Goal: Check status

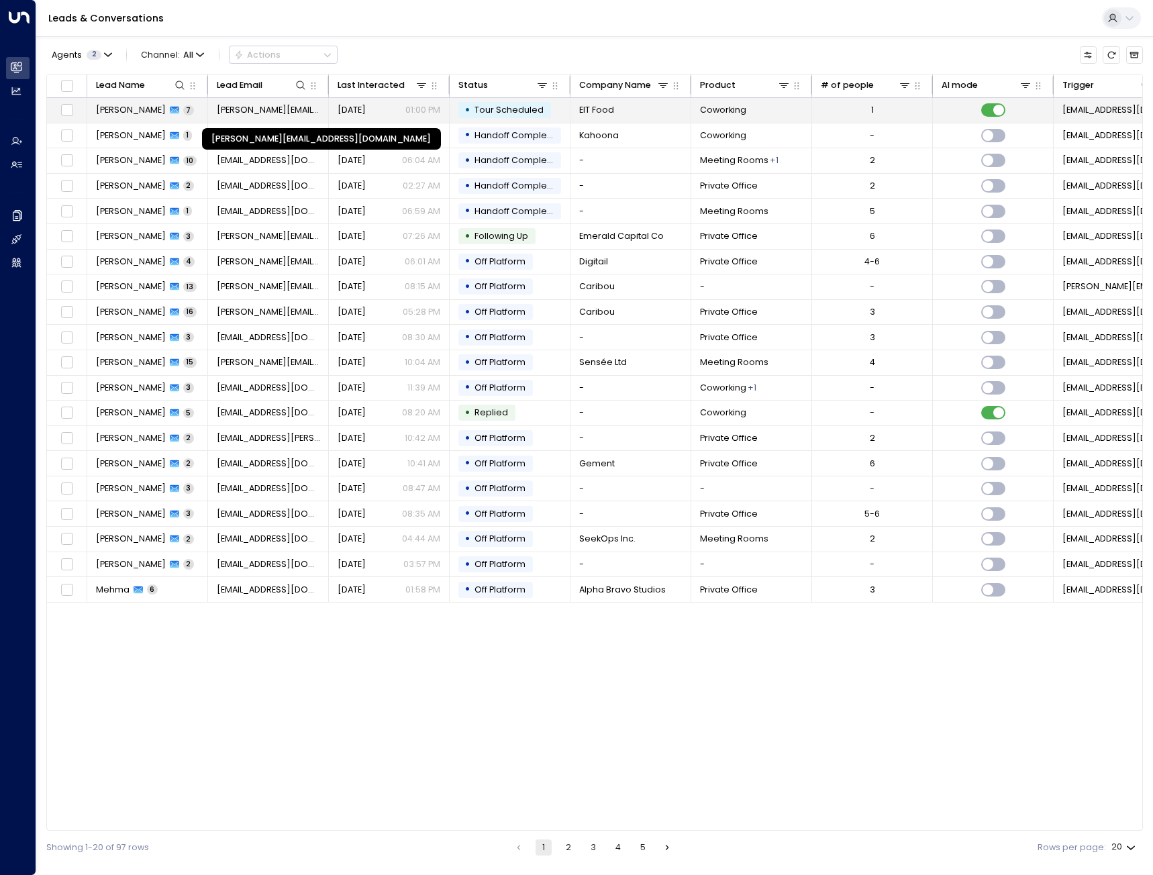
click at [251, 109] on span "[PERSON_NAME][EMAIL_ADDRESS][DOMAIN_NAME]" at bounding box center [268, 110] width 103 height 12
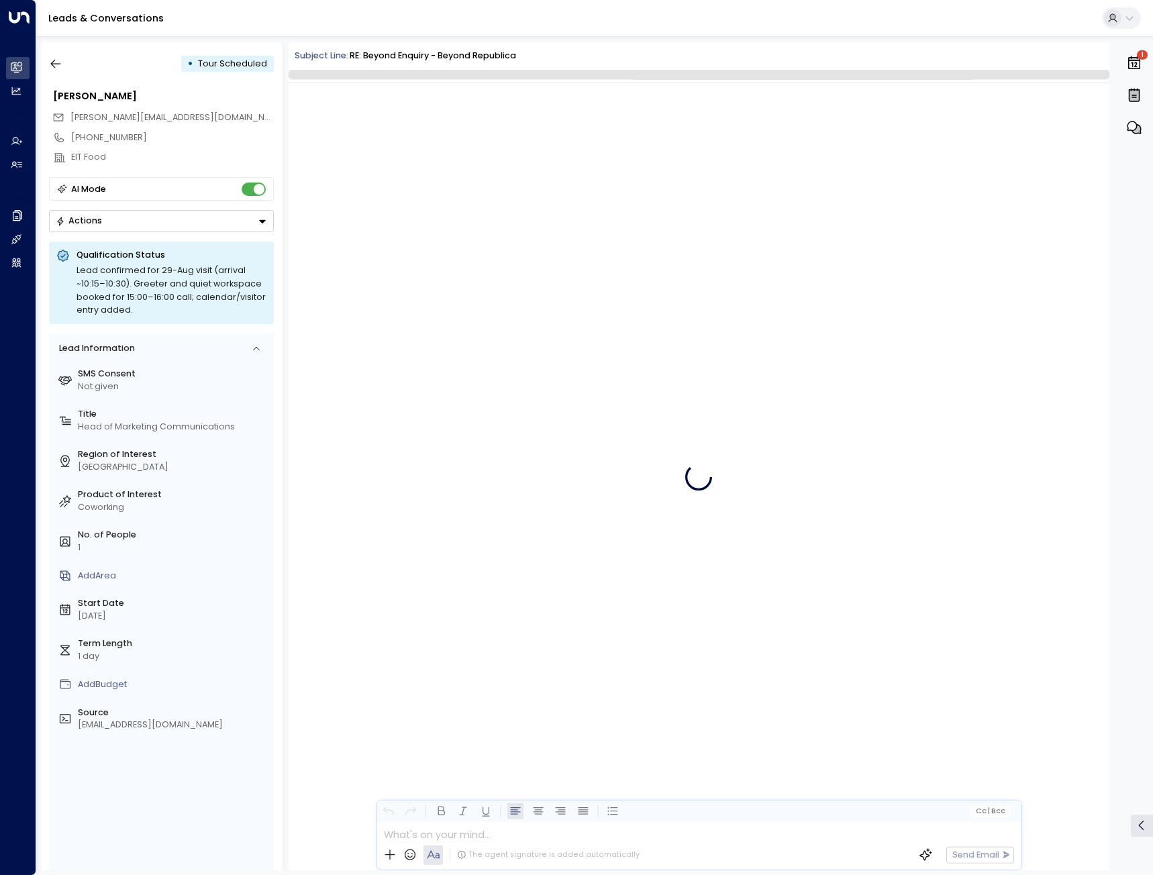
scroll to position [2389, 0]
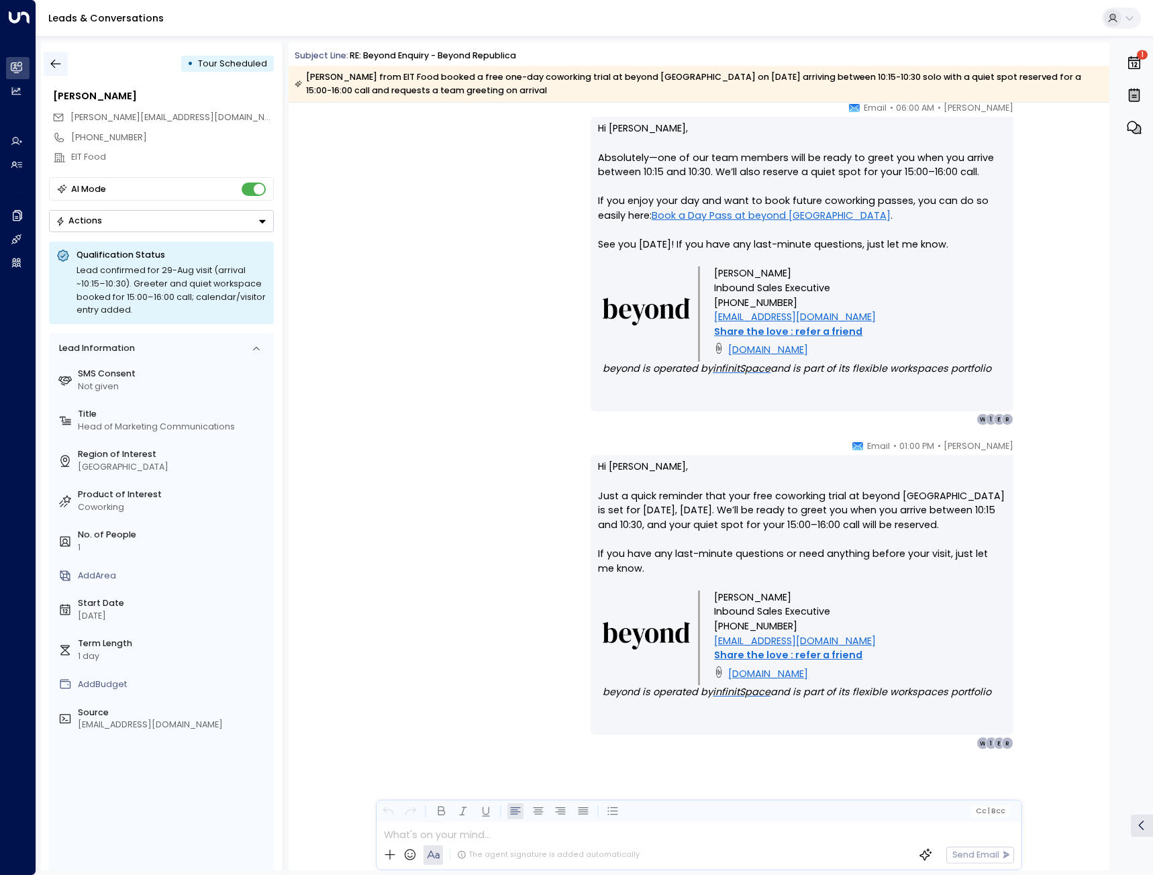
click at [56, 65] on icon "button" at bounding box center [55, 63] width 13 height 13
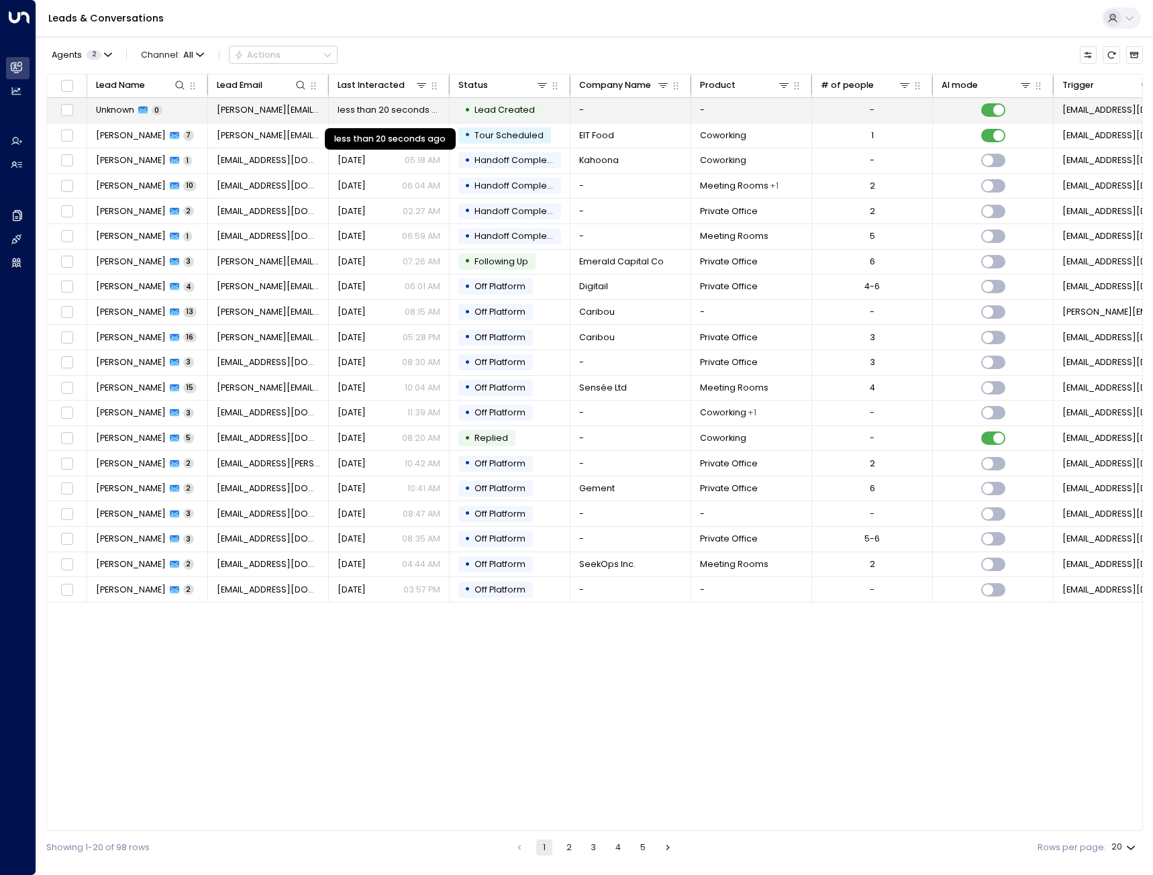
click at [354, 109] on span "less than 20 seconds ago" at bounding box center [389, 110] width 103 height 12
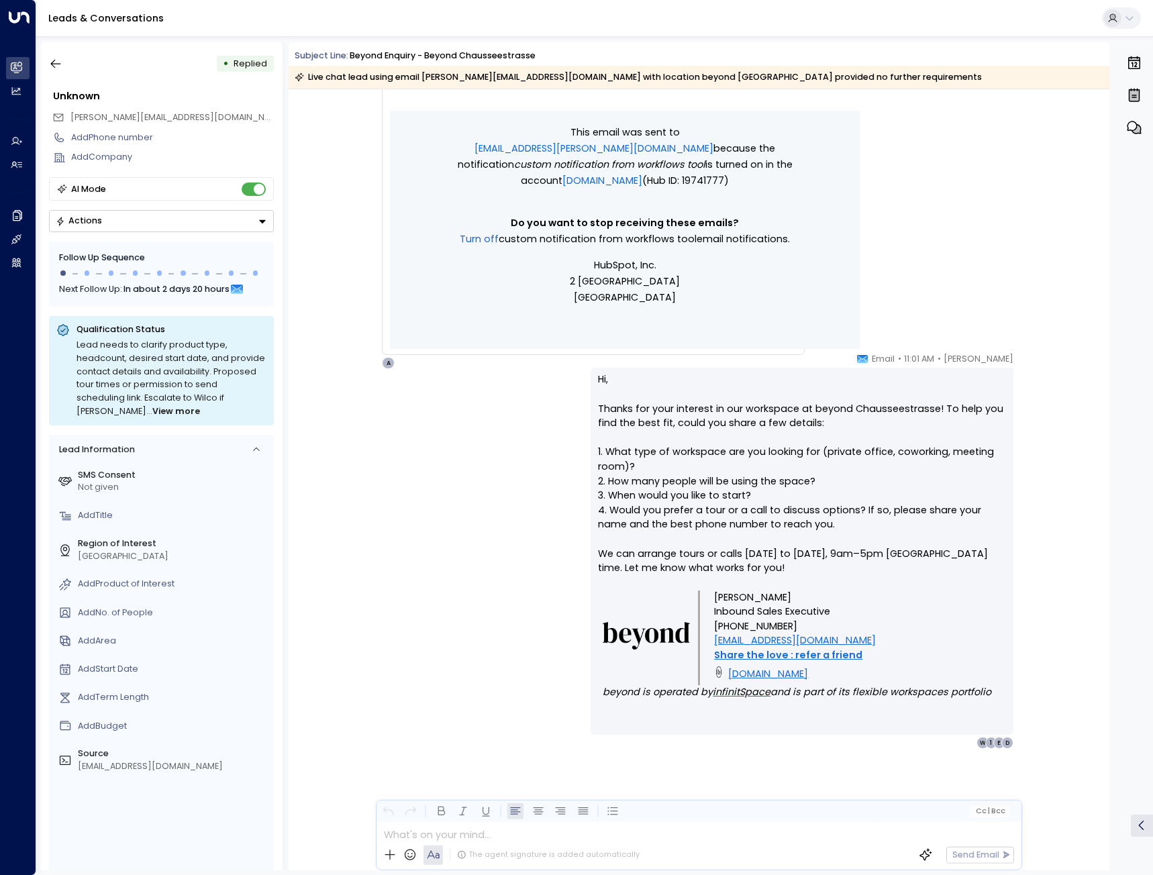
scroll to position [356, 0]
